Goal: Task Accomplishment & Management: Complete application form

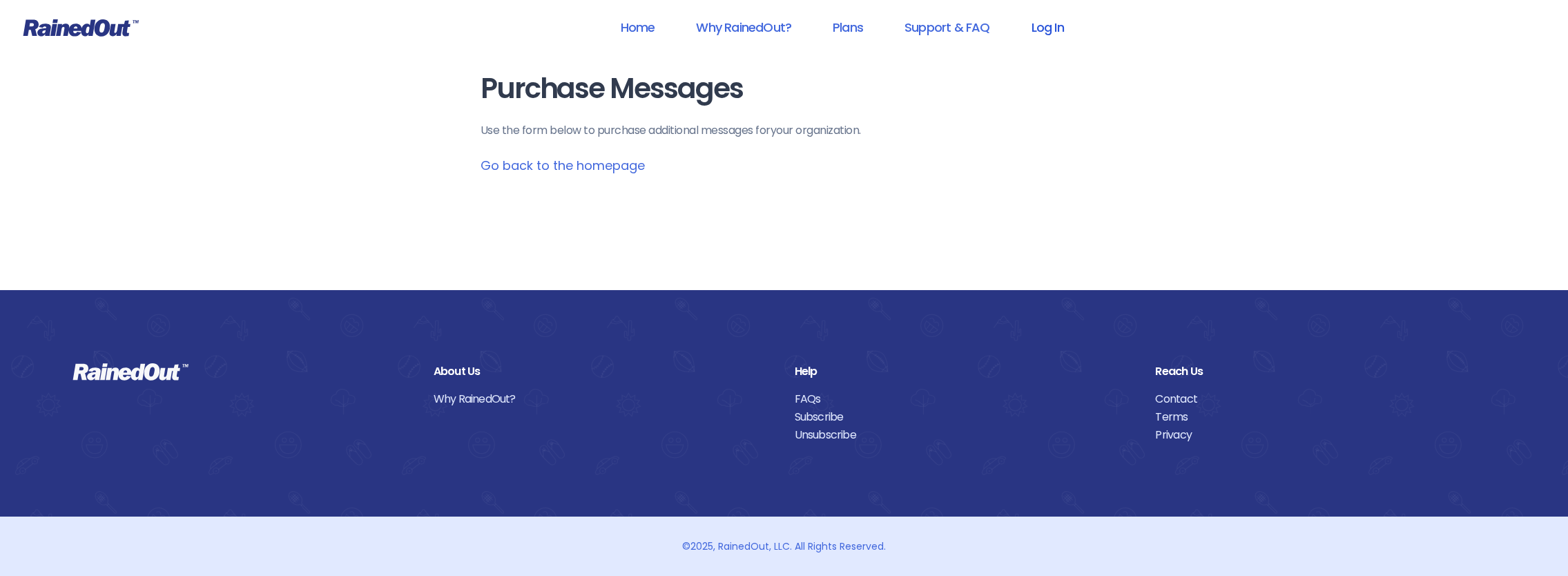
click at [1042, 31] on link "Log In" at bounding box center [1047, 27] width 68 height 31
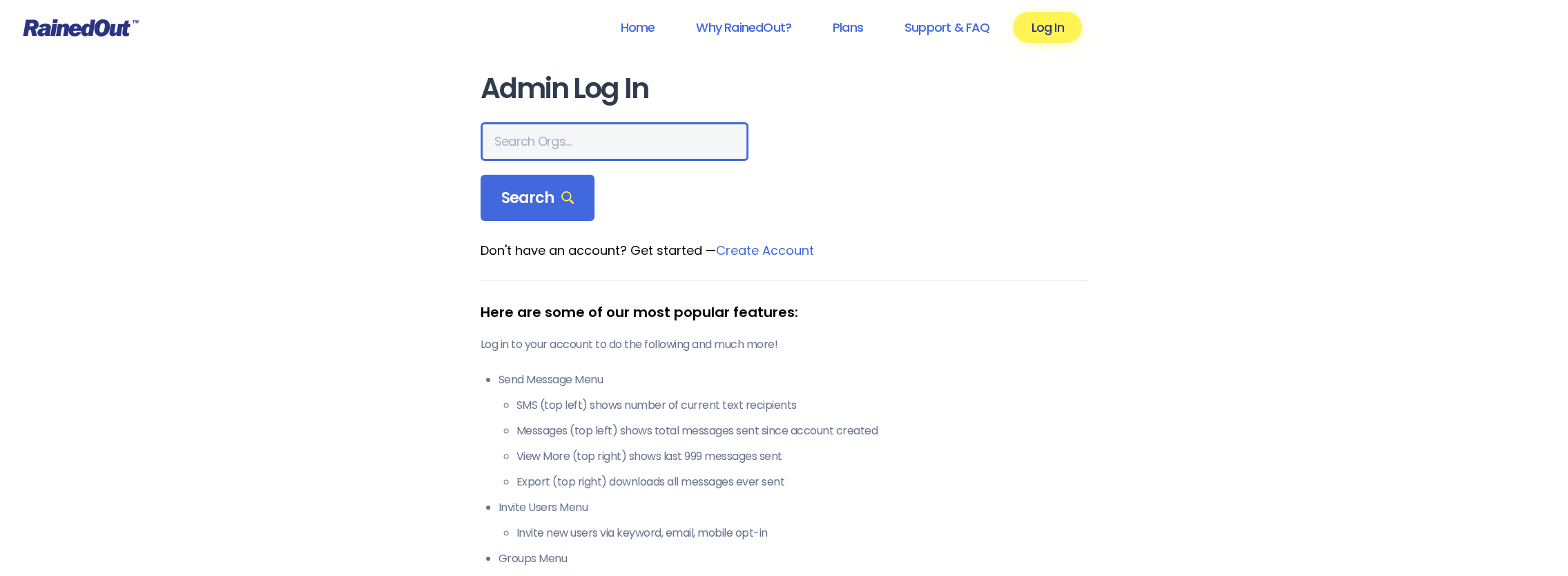
click at [596, 142] on input "text" at bounding box center [615, 142] width 268 height 38
type input "MHLLP"
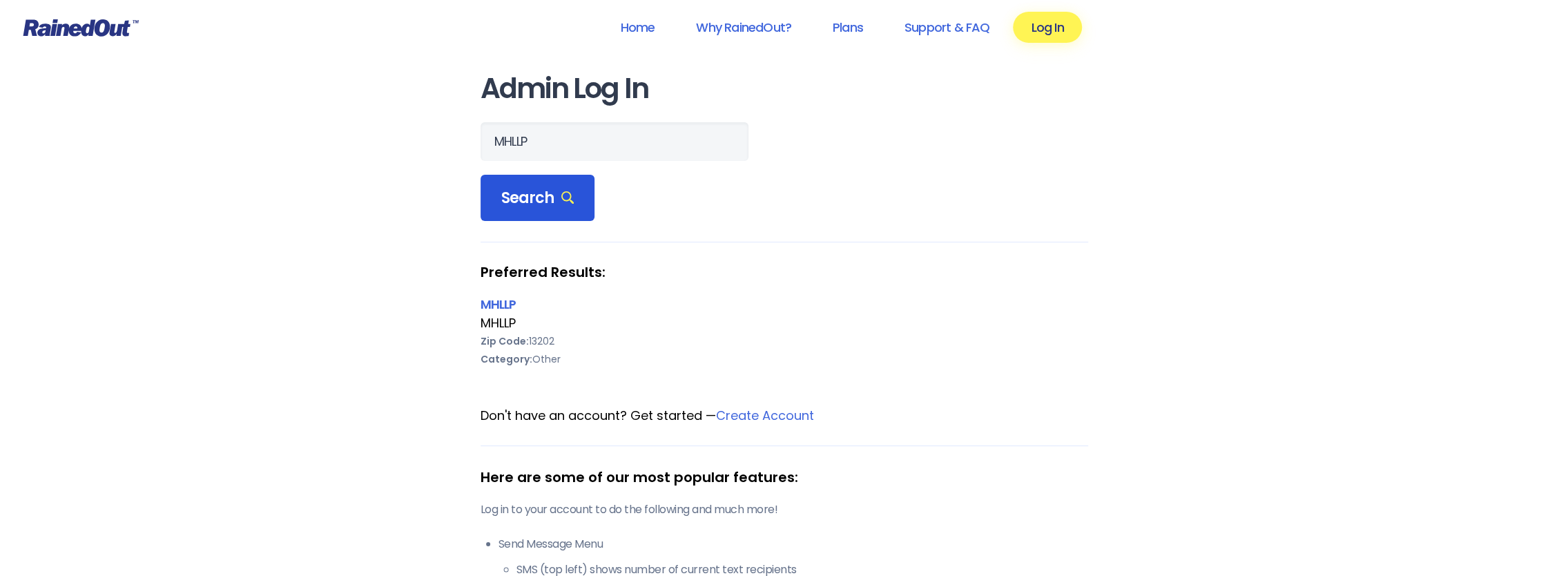
click at [530, 190] on span "Search" at bounding box center [538, 198] width 73 height 19
click at [499, 301] on link "MHLLP" at bounding box center [499, 304] width 36 height 17
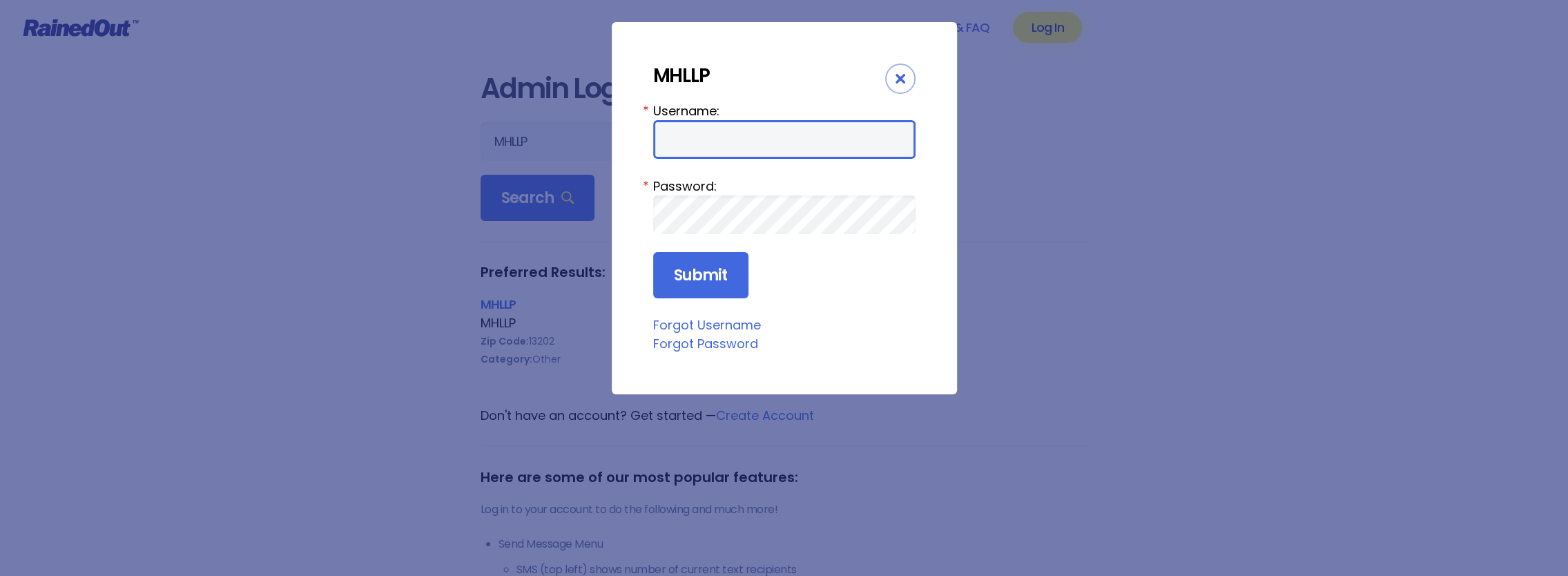
click at [741, 141] on input "Username:" at bounding box center [784, 140] width 262 height 38
type input "MHadm5298"
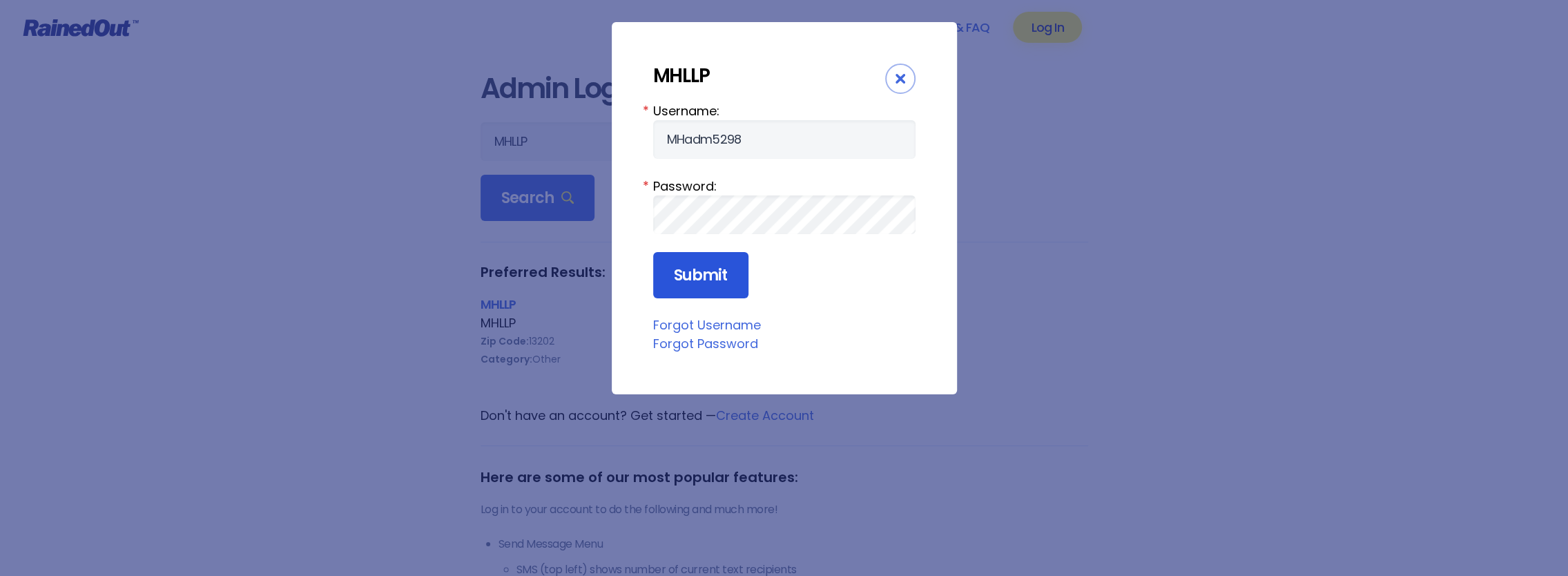
click at [720, 270] on input "Submit" at bounding box center [701, 276] width 95 height 47
